Goal: Navigation & Orientation: Find specific page/section

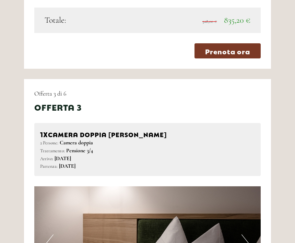
scroll to position [1276, 0]
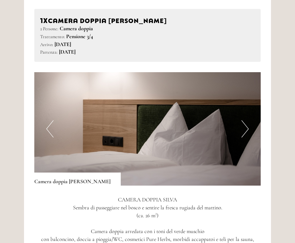
click at [250, 119] on img at bounding box center [147, 128] width 227 height 113
click at [244, 120] on button "Next" at bounding box center [245, 128] width 7 height 17
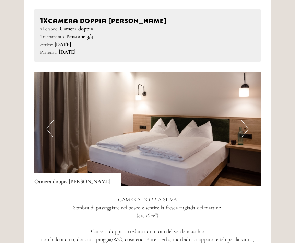
click at [245, 120] on button "Next" at bounding box center [245, 128] width 7 height 17
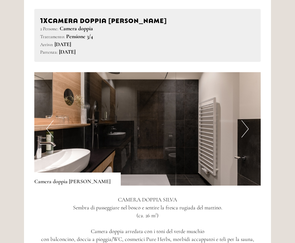
click at [245, 120] on button "Next" at bounding box center [245, 128] width 7 height 17
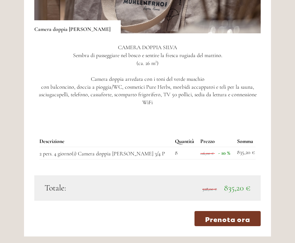
scroll to position [1545, 0]
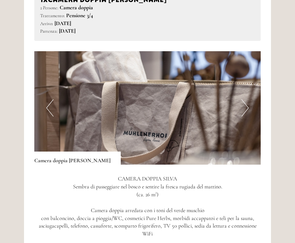
click at [243, 100] on button "Next" at bounding box center [245, 108] width 7 height 17
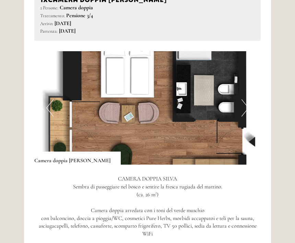
click at [243, 99] on button "Next" at bounding box center [245, 107] width 7 height 17
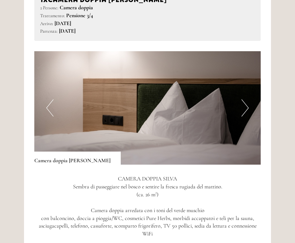
click at [243, 99] on button "Next" at bounding box center [245, 107] width 7 height 17
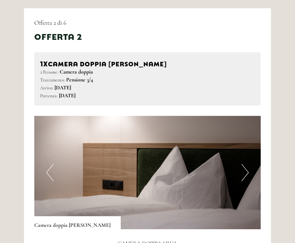
scroll to position [904, 0]
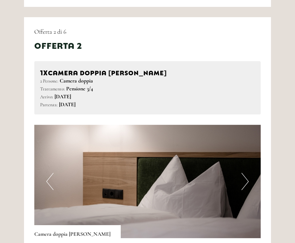
click at [246, 173] on button "Next" at bounding box center [245, 181] width 7 height 17
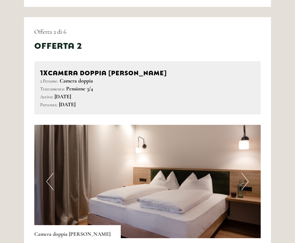
click at [240, 169] on img at bounding box center [147, 181] width 227 height 113
click at [228, 161] on img at bounding box center [147, 181] width 227 height 113
click at [248, 173] on button "Next" at bounding box center [245, 181] width 7 height 17
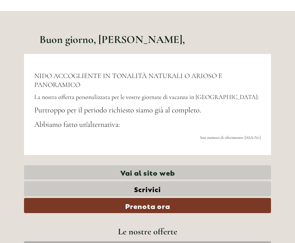
scroll to position [139, 0]
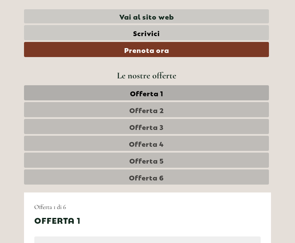
click at [129, 143] on link "Offerta 4" at bounding box center [146, 143] width 245 height 15
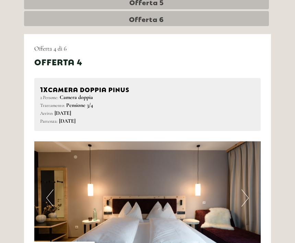
scroll to position [452, 0]
